Goal: Check status

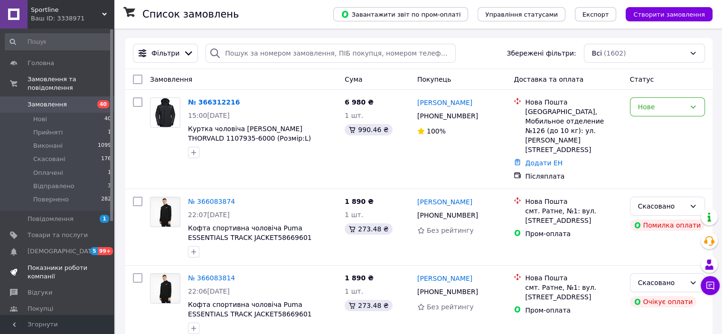
click at [62, 263] on span "Показники роботи компанії" at bounding box center [58, 271] width 60 height 17
